Goal: Task Accomplishment & Management: Manage account settings

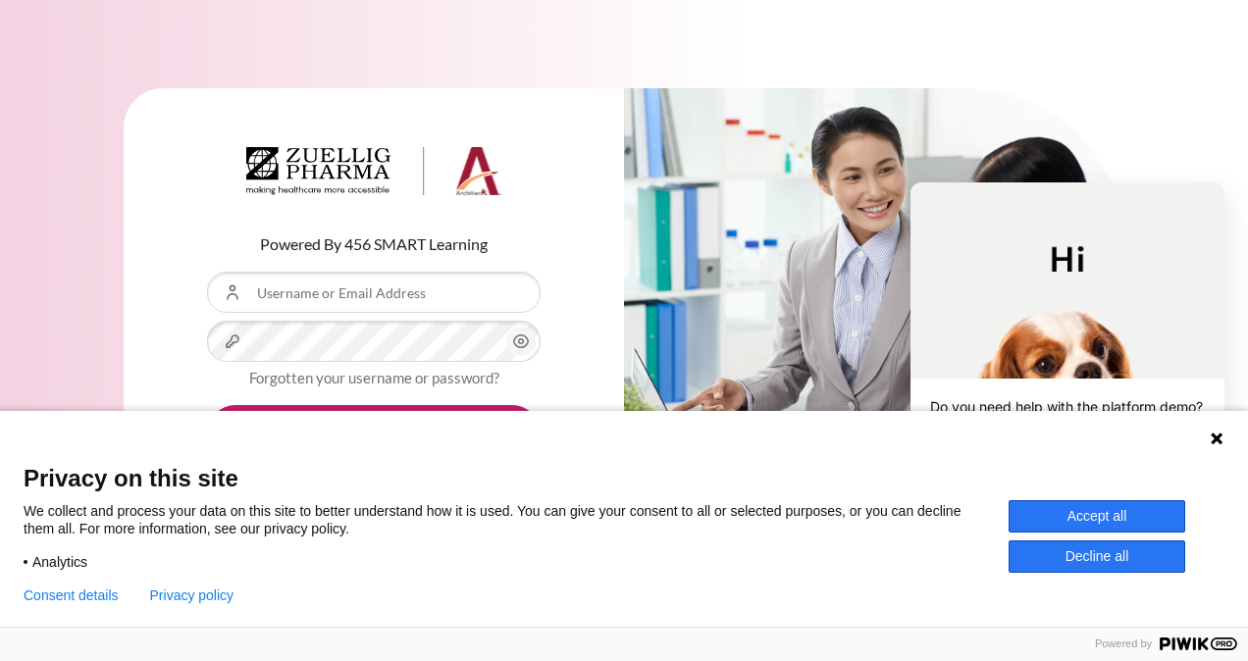
type input "[EMAIL_ADDRESS][DOMAIN_NAME]"
click at [1217, 440] on icon at bounding box center [1217, 439] width 12 height 12
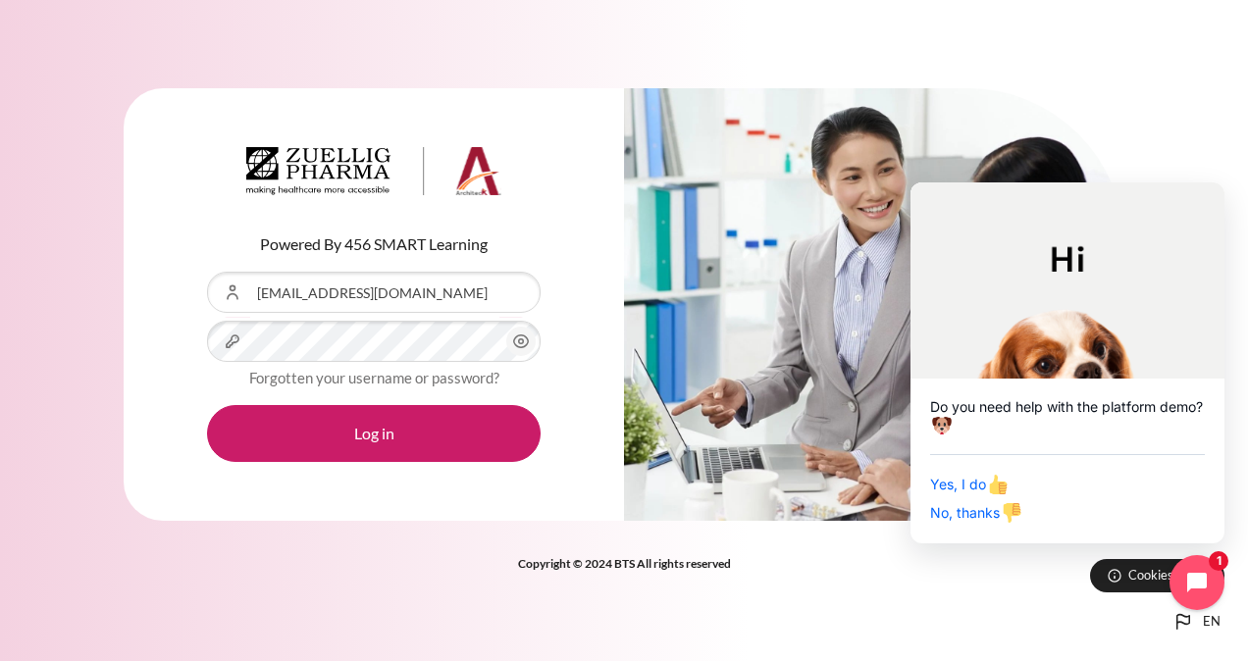
click at [524, 341] on icon "Content" at bounding box center [521, 342] width 24 height 24
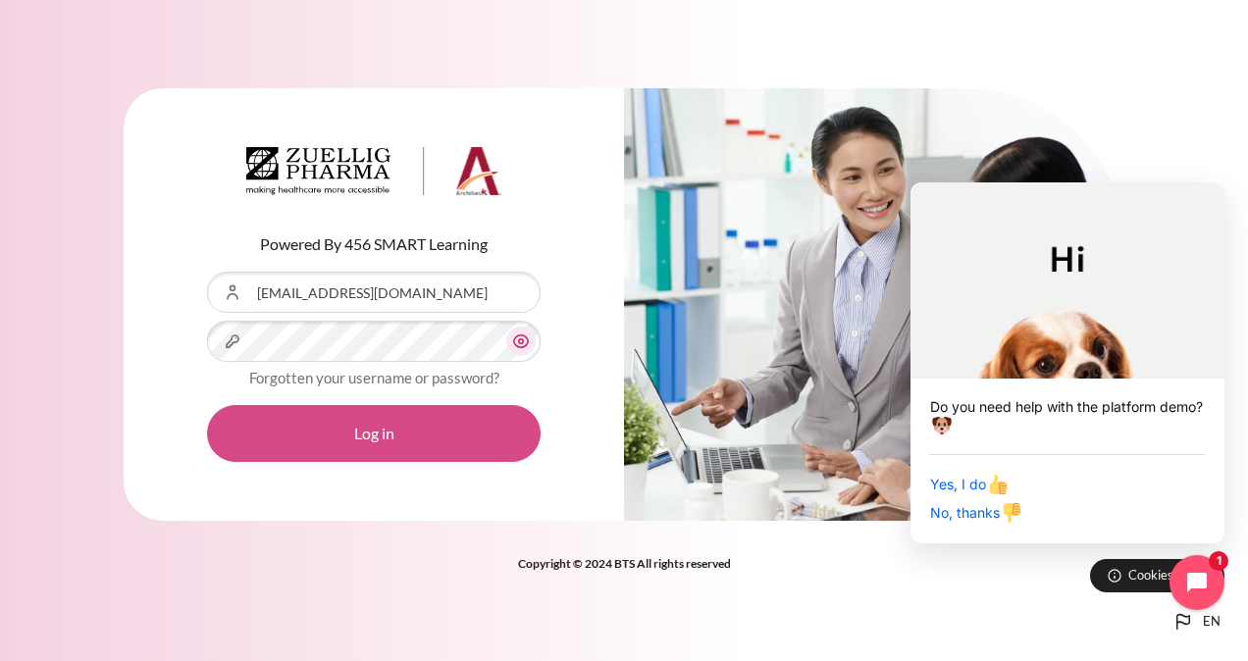
click at [366, 429] on button "Log in" at bounding box center [374, 433] width 334 height 57
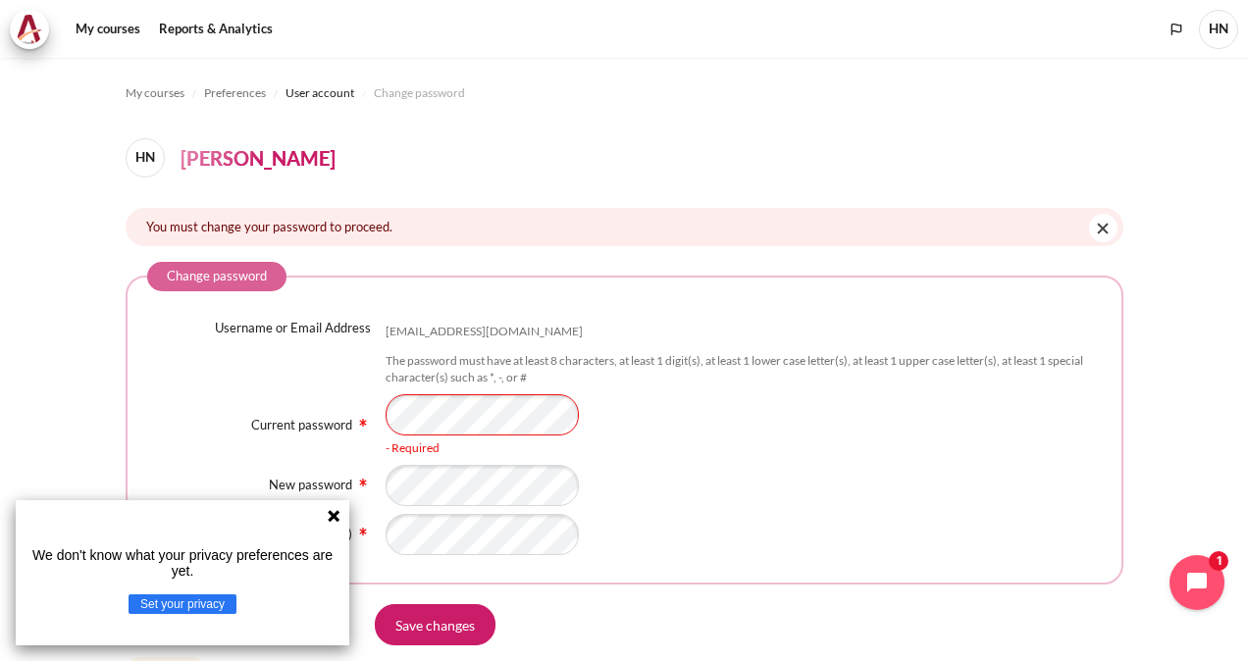
click at [332, 519] on icon at bounding box center [334, 516] width 12 height 12
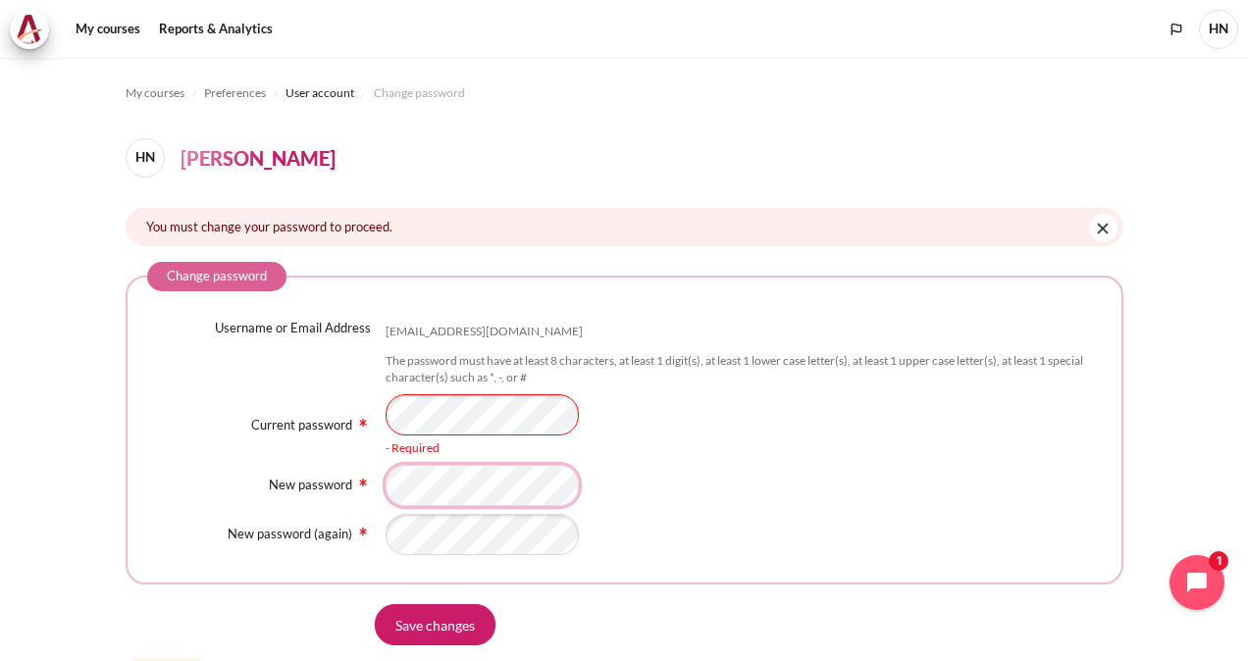
click at [444, 490] on div "Username or Email Address ntlhuong@zuelligpharma.com The password must have at …" at bounding box center [624, 437] width 955 height 237
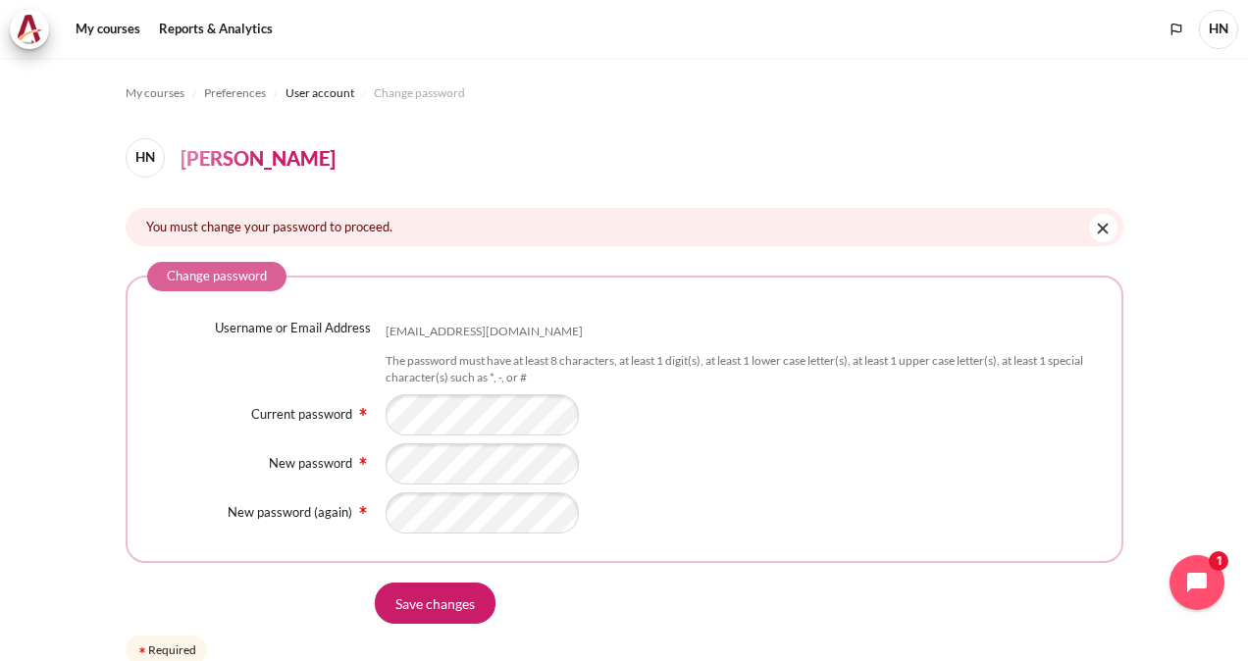
click at [542, 571] on form "Change password Username or Email Address ntlhuong@zuelligpharma.com The passwo…" at bounding box center [625, 465] width 998 height 407
click at [435, 604] on input "Save changes" at bounding box center [435, 603] width 121 height 41
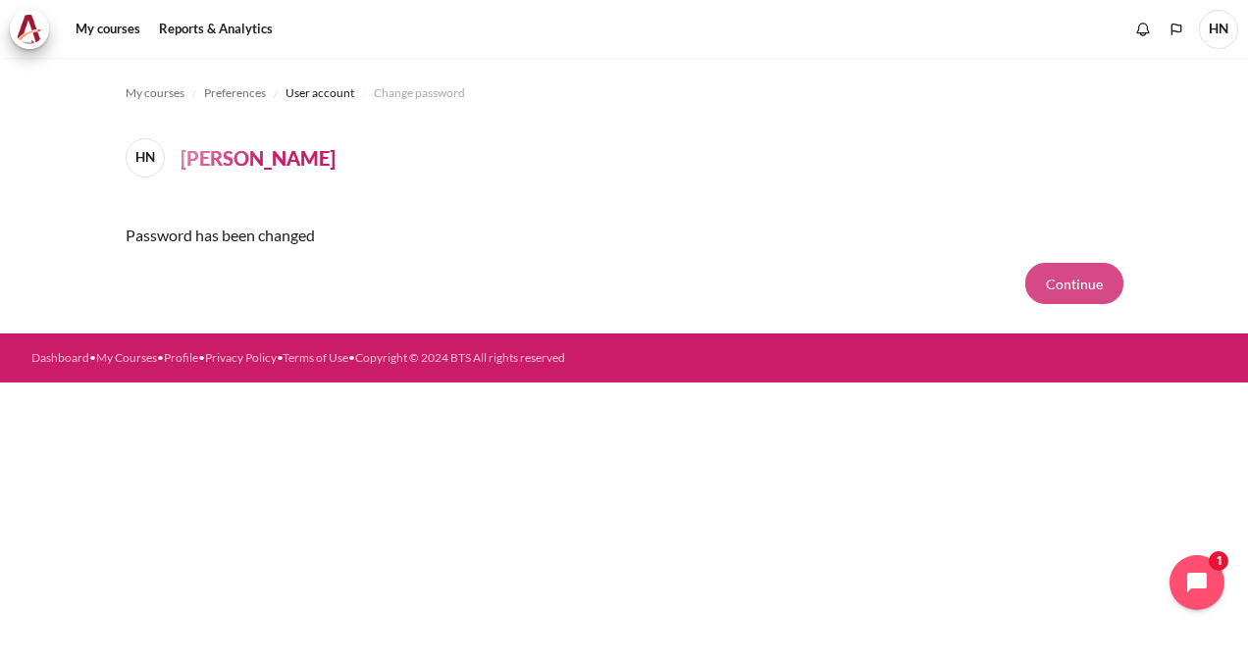
click at [1077, 284] on button "Continue" at bounding box center [1075, 283] width 98 height 41
